Goal: Feedback & Contribution: Contribute content

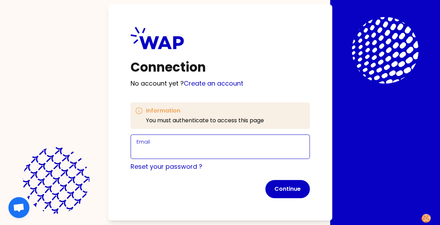
click at [265, 150] on input "Email" at bounding box center [220, 151] width 167 height 10
type input "[PERSON_NAME][EMAIL_ADDRESS][DOMAIN_NAME]"
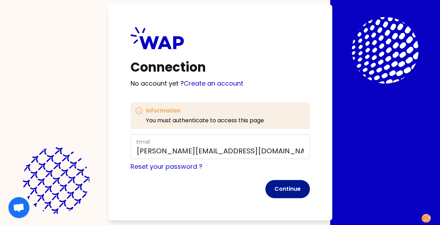
click at [285, 189] on button "Continue" at bounding box center [287, 189] width 44 height 18
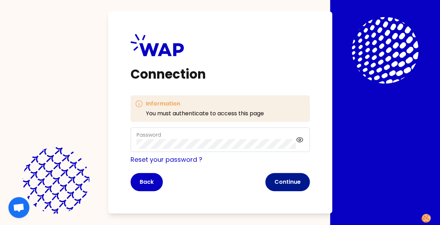
click at [284, 180] on button "Continue" at bounding box center [287, 182] width 44 height 18
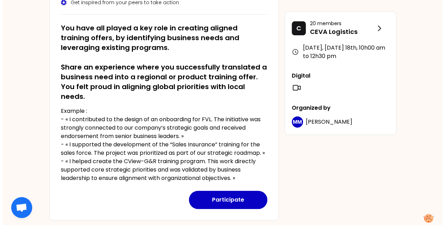
scroll to position [108, 0]
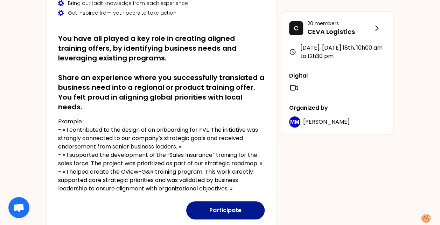
click at [228, 209] on button "Participate" at bounding box center [225, 211] width 78 height 18
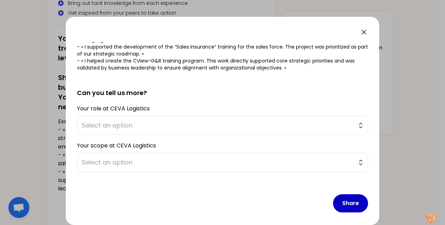
scroll to position [125, 0]
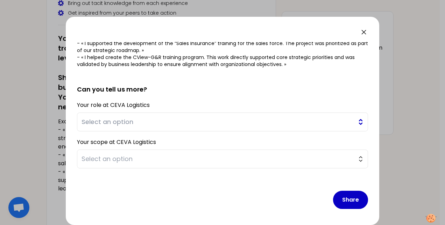
click at [351, 122] on button "Select an option" at bounding box center [222, 122] width 291 height 19
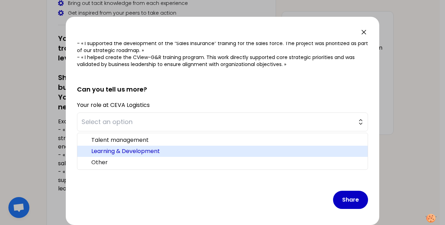
click at [295, 147] on span "Learning & Development" at bounding box center [226, 151] width 271 height 8
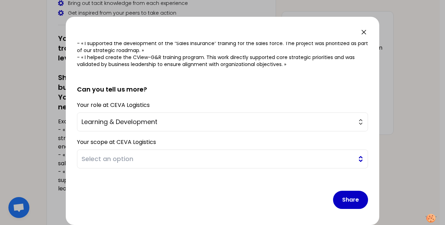
click at [298, 158] on span "Select an option" at bounding box center [218, 159] width 272 height 10
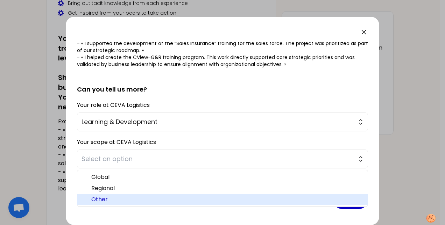
click at [270, 197] on span "Other" at bounding box center [226, 200] width 271 height 8
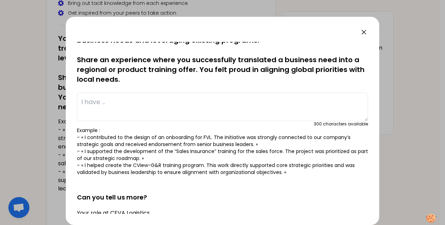
scroll to position [0, 0]
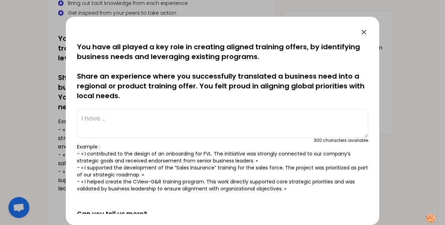
click at [240, 121] on textarea at bounding box center [222, 123] width 291 height 29
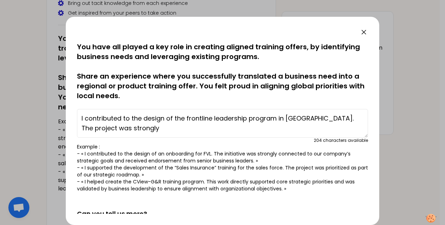
click at [166, 114] on textarea "I contributed to the design of the frontline leadership program in [GEOGRAPHIC_…" at bounding box center [222, 123] width 291 height 29
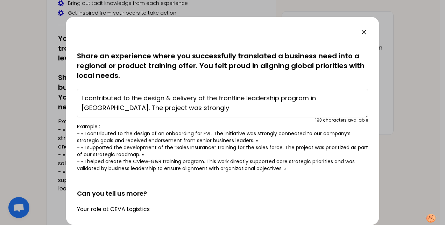
scroll to position [35, 0]
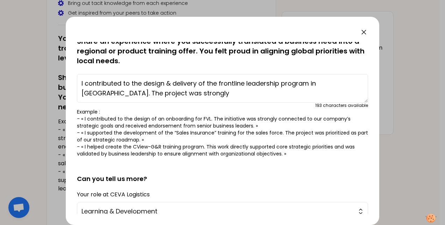
click at [153, 90] on textarea "I contributed to the design & delivery of the frontline leadership program in […" at bounding box center [222, 88] width 291 height 29
click at [204, 93] on textarea "I contributed to the design & delivery of the frontline leadership program in […" at bounding box center [222, 88] width 291 height 29
click at [272, 93] on textarea "I contributed to the design & delivery of the frontline leadership program in […" at bounding box center [222, 88] width 291 height 29
drag, startPoint x: 120, startPoint y: 94, endPoint x: 148, endPoint y: 94, distance: 27.7
click at [148, 94] on textarea "I contributed to the design & delivery of the frontline leadership program in […" at bounding box center [222, 88] width 291 height 29
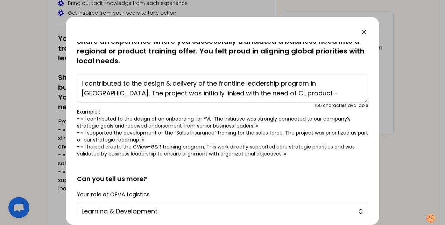
click at [261, 95] on textarea "I contributed to the design & delivery of the frontline leadership program in […" at bounding box center [222, 88] width 291 height 29
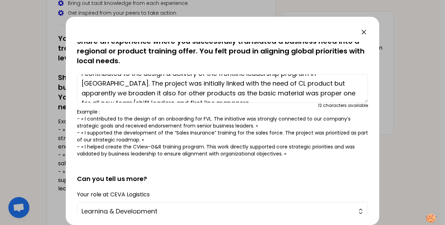
scroll to position [20, 0]
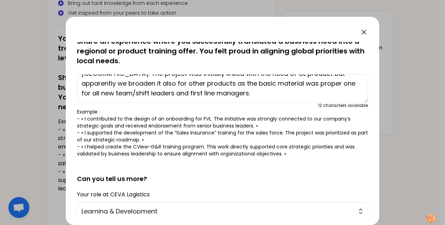
drag, startPoint x: 237, startPoint y: 84, endPoint x: 272, endPoint y: 84, distance: 34.3
click at [272, 84] on textarea "I contributed to the design & delivery of the frontline leadership program in […" at bounding box center [222, 88] width 291 height 29
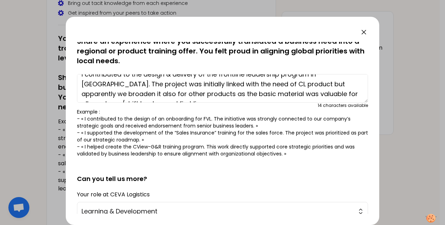
scroll to position [0, 0]
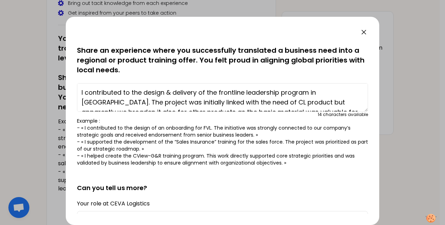
drag, startPoint x: 194, startPoint y: 95, endPoint x: 89, endPoint y: 45, distance: 116.7
click at [89, 45] on div "saved You have all played a key role in creating aligned training offers, by id…" at bounding box center [222, 91] width 291 height 151
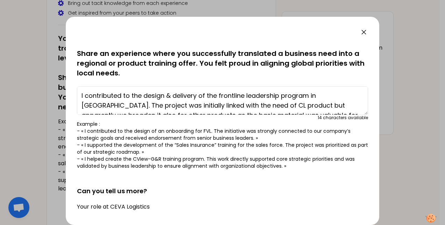
click at [84, 91] on textarea "I contributed to the design & delivery of the frontline leadership program in […" at bounding box center [222, 100] width 291 height 29
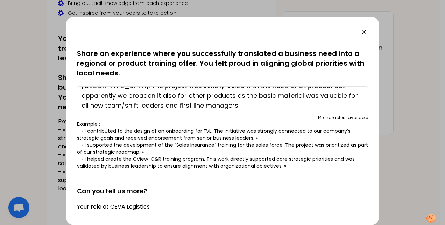
drag, startPoint x: 81, startPoint y: 93, endPoint x: 236, endPoint y: 117, distance: 156.6
click at [236, 117] on div "I contributed to the design & delivery of the frontline leadership program in […" at bounding box center [222, 102] width 291 height 37
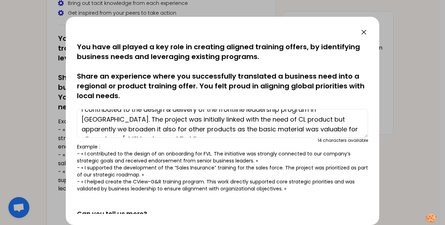
scroll to position [0, 0]
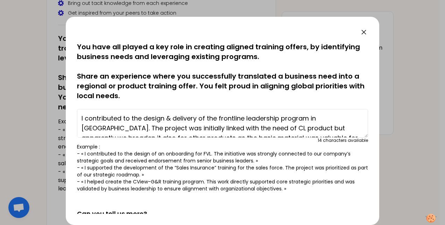
paste textarea "and delivery of the Frontline Leadership Program in [GEOGRAPHIC_DATA]. Initiall…"
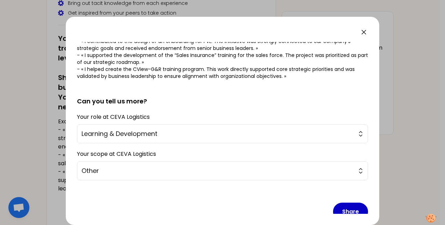
scroll to position [129, 0]
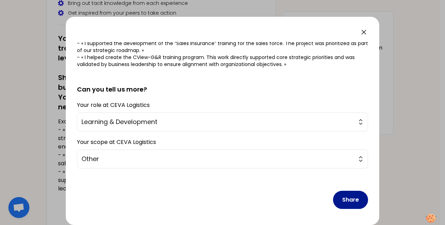
type textarea "I contributed to the design and delivery of the Frontline Leadership Program in…"
click at [347, 199] on button "Share" at bounding box center [350, 200] width 35 height 18
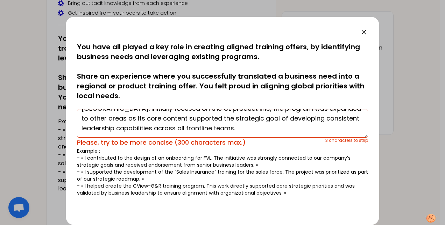
scroll to position [0, 0]
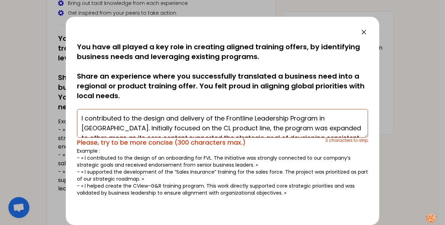
drag, startPoint x: 214, startPoint y: 120, endPoint x: 41, endPoint y: 83, distance: 177.1
click at [41, 83] on div "saved You have all played a key role in creating aligned training offers, by id…" at bounding box center [222, 112] width 445 height 225
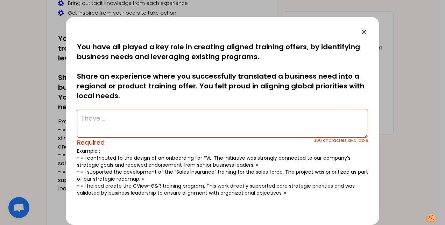
paste textarea "I contributed to the design and delivery of the Frontline Leadership Program in…"
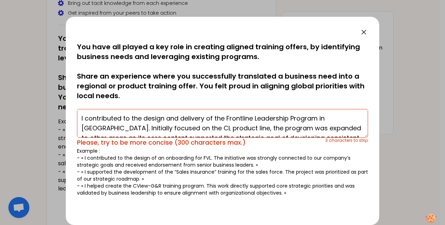
drag, startPoint x: 326, startPoint y: 118, endPoint x: 104, endPoint y: 130, distance: 222.7
click at [104, 130] on textarea "I contributed to the design and delivery of the Frontline Leadership Program in…" at bounding box center [222, 123] width 291 height 29
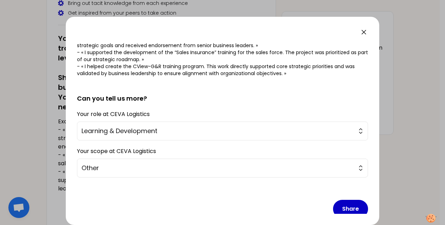
scroll to position [125, 0]
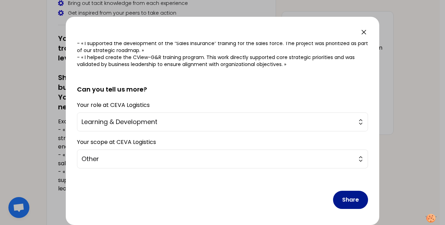
type textarea "I contributed to the design and delivery of the Frontline Leadership Program in…"
click at [337, 195] on button "Share" at bounding box center [350, 200] width 35 height 18
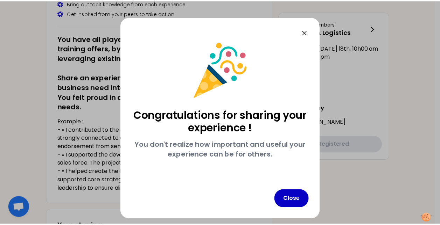
scroll to position [0, 0]
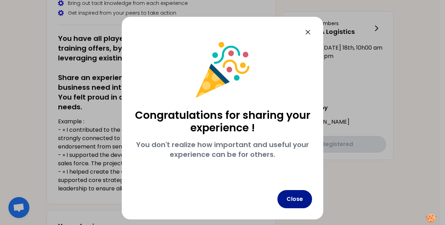
click at [300, 208] on button "Close" at bounding box center [295, 199] width 35 height 18
